Goal: Information Seeking & Learning: Learn about a topic

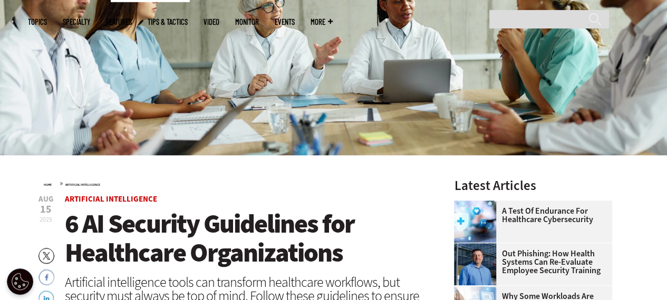
scroll to position [316, 0]
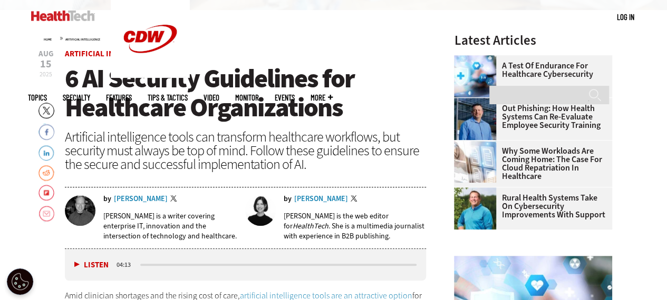
click at [134, 197] on div "Brian T. Horowitz" at bounding box center [141, 199] width 54 height 7
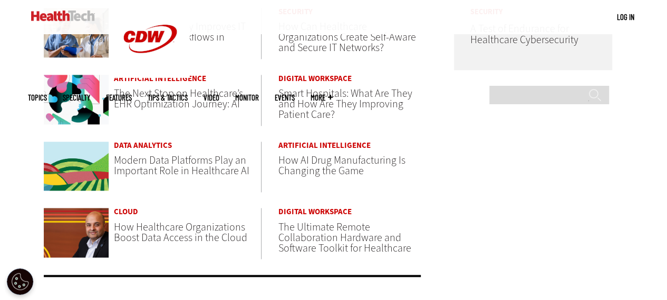
scroll to position [738, 0]
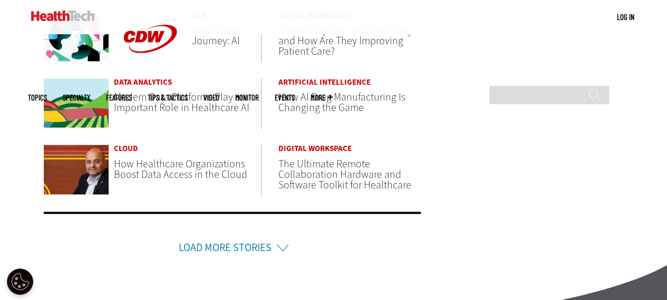
click at [231, 245] on link "Load More Stories" at bounding box center [225, 248] width 93 height 14
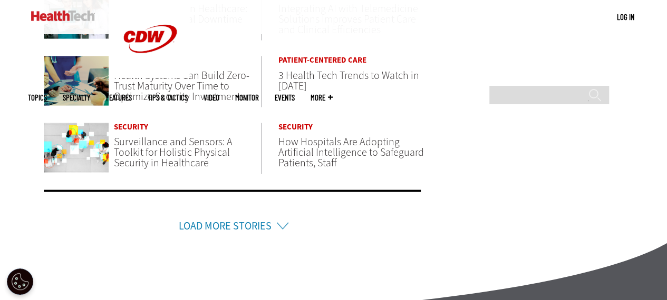
scroll to position [1107, 0]
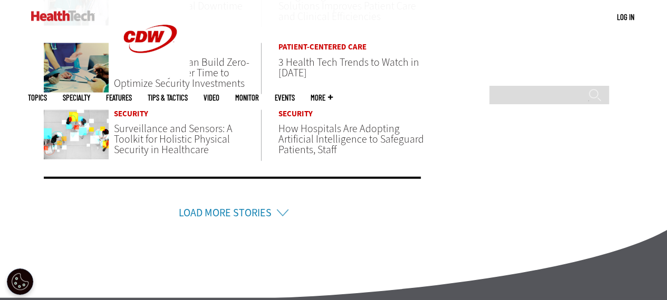
click at [206, 206] on link "Load More Stories" at bounding box center [225, 213] width 93 height 14
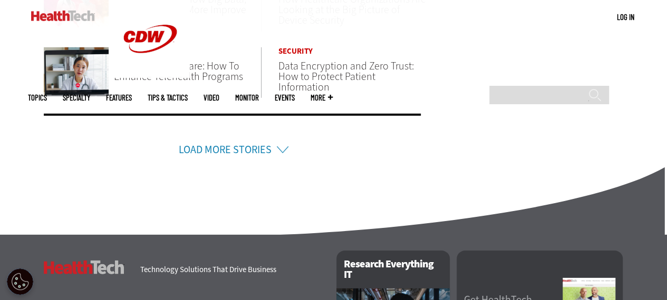
scroll to position [1529, 0]
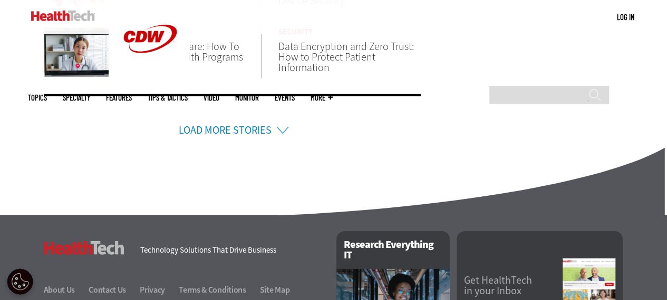
click at [216, 125] on link "Load More Stories" at bounding box center [225, 130] width 93 height 14
click at [216, 129] on link "Load More Stories" at bounding box center [225, 130] width 93 height 14
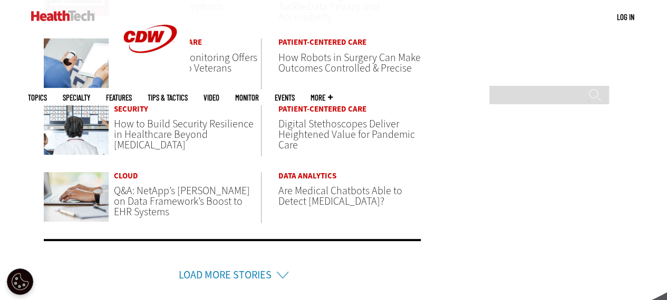
scroll to position [2108, 0]
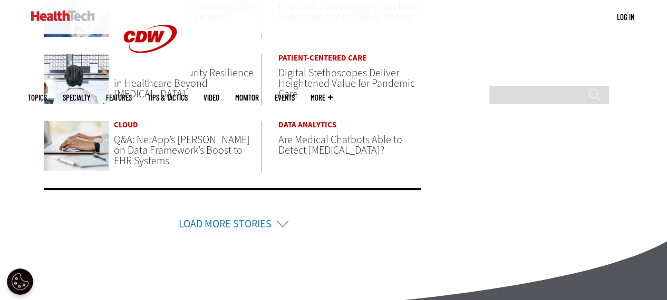
click at [222, 217] on link "Load More Stories" at bounding box center [225, 224] width 93 height 14
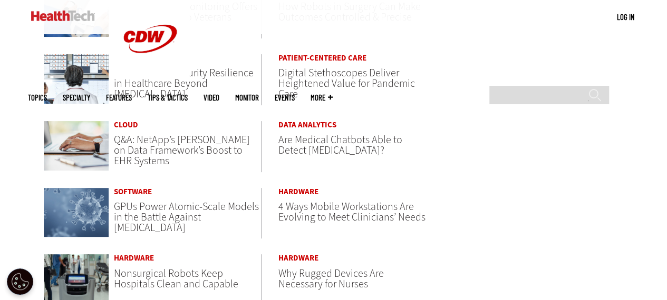
click at [223, 221] on article "Software GPUs Power Atomic-Scale Models in the Battle Against [MEDICAL_DATA]" at bounding box center [153, 213] width 218 height 51
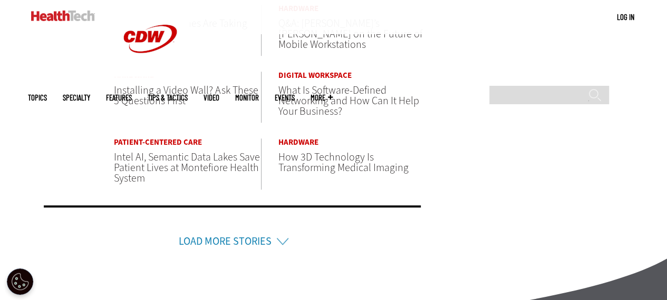
scroll to position [2425, 0]
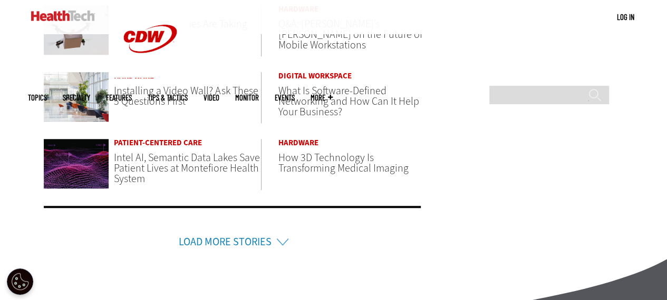
click at [217, 240] on link "Load More Stories" at bounding box center [225, 242] width 93 height 14
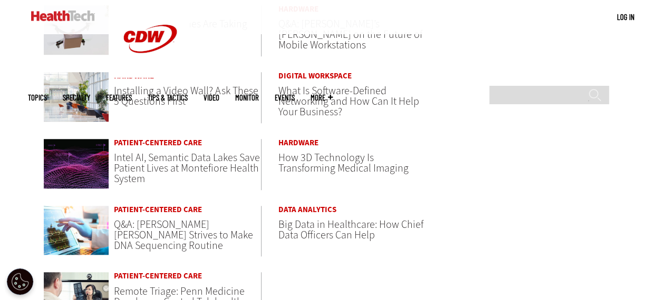
click at [219, 237] on span "Q&A: [PERSON_NAME] [PERSON_NAME] Strives to Make DNA Sequencing Routine" at bounding box center [183, 235] width 139 height 35
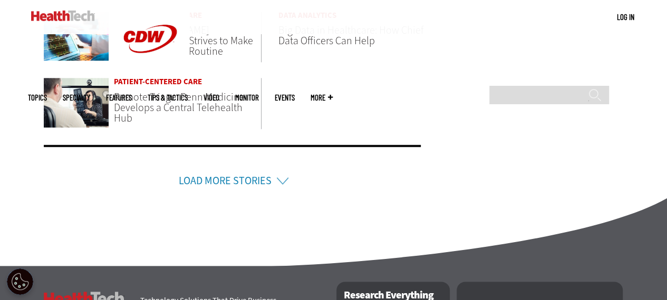
scroll to position [2636, 0]
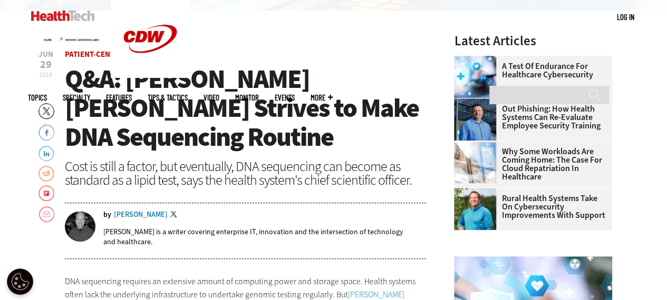
scroll to position [264, 0]
